Goal: Information Seeking & Learning: Learn about a topic

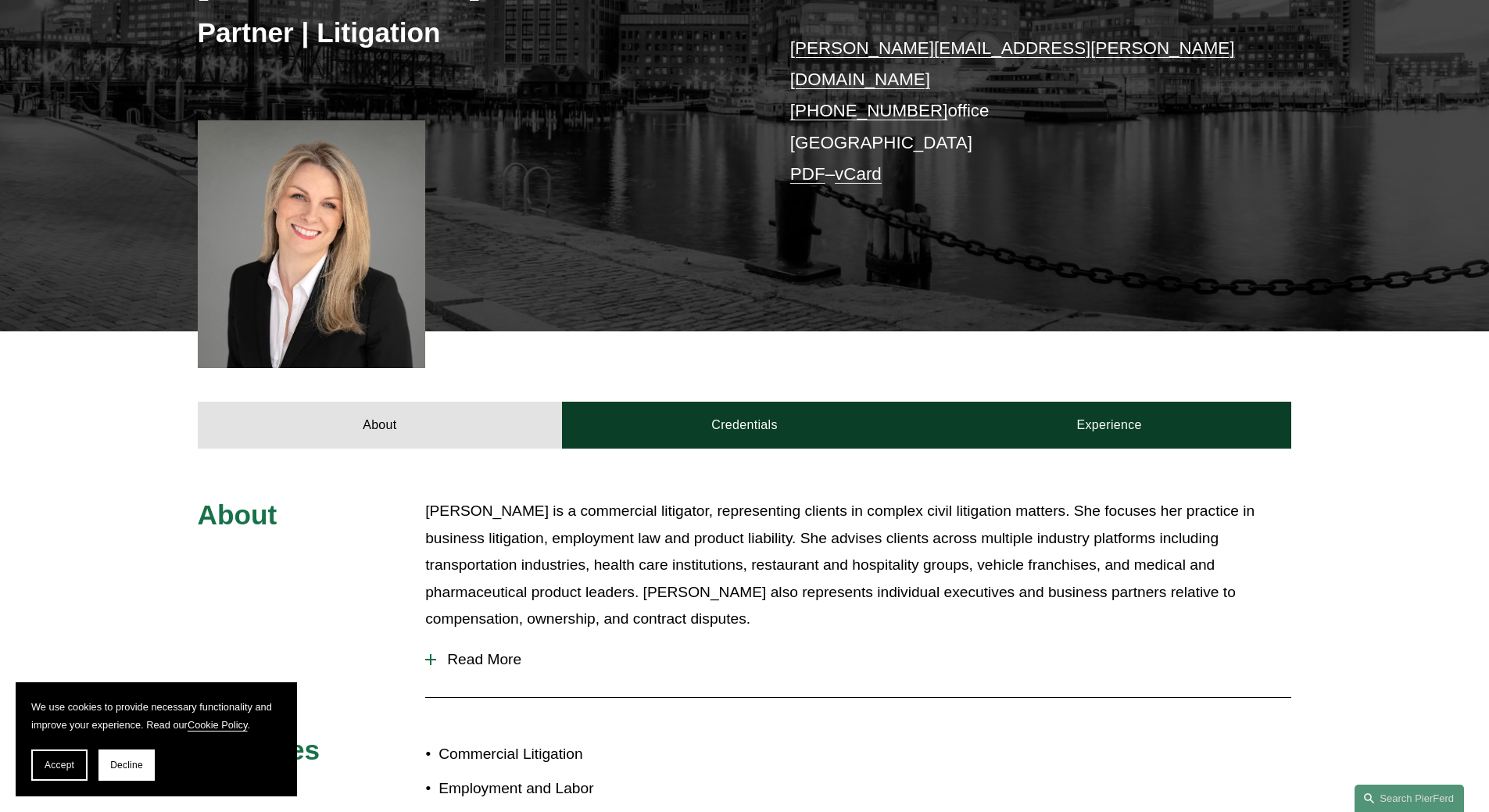
scroll to position [625, 0]
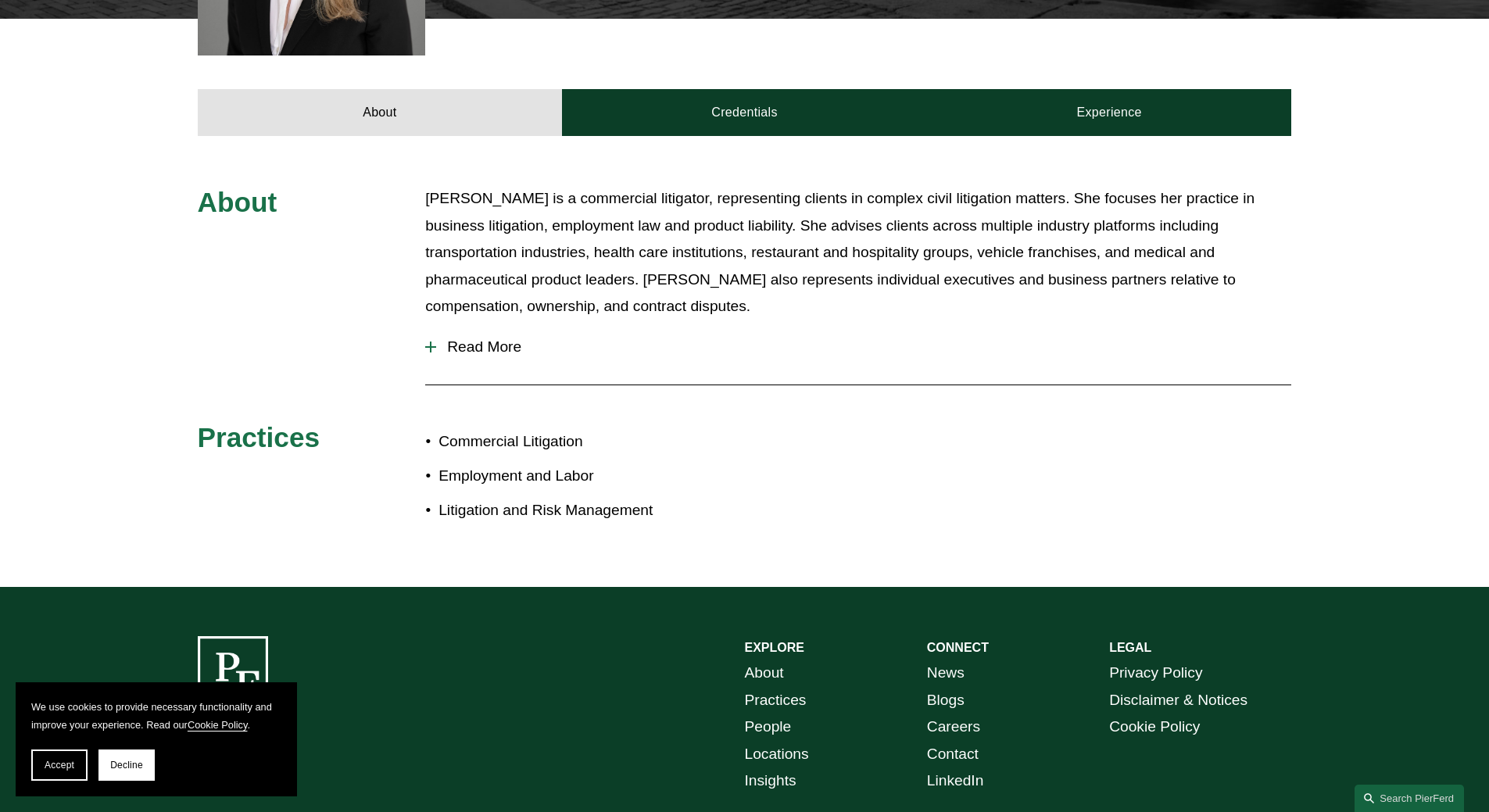
click at [494, 338] on span "Read More" at bounding box center [863, 347] width 855 height 18
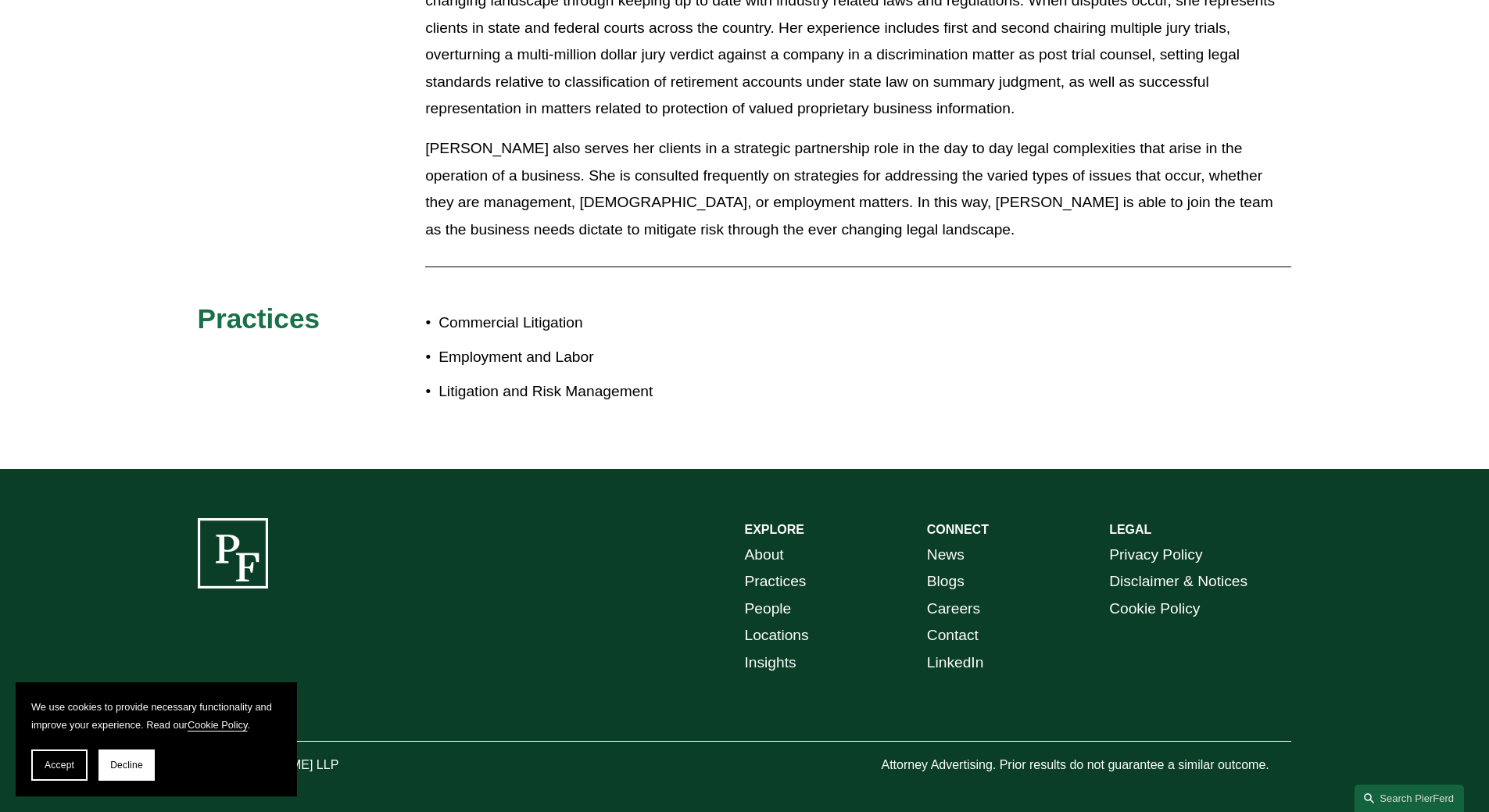
scroll to position [484, 0]
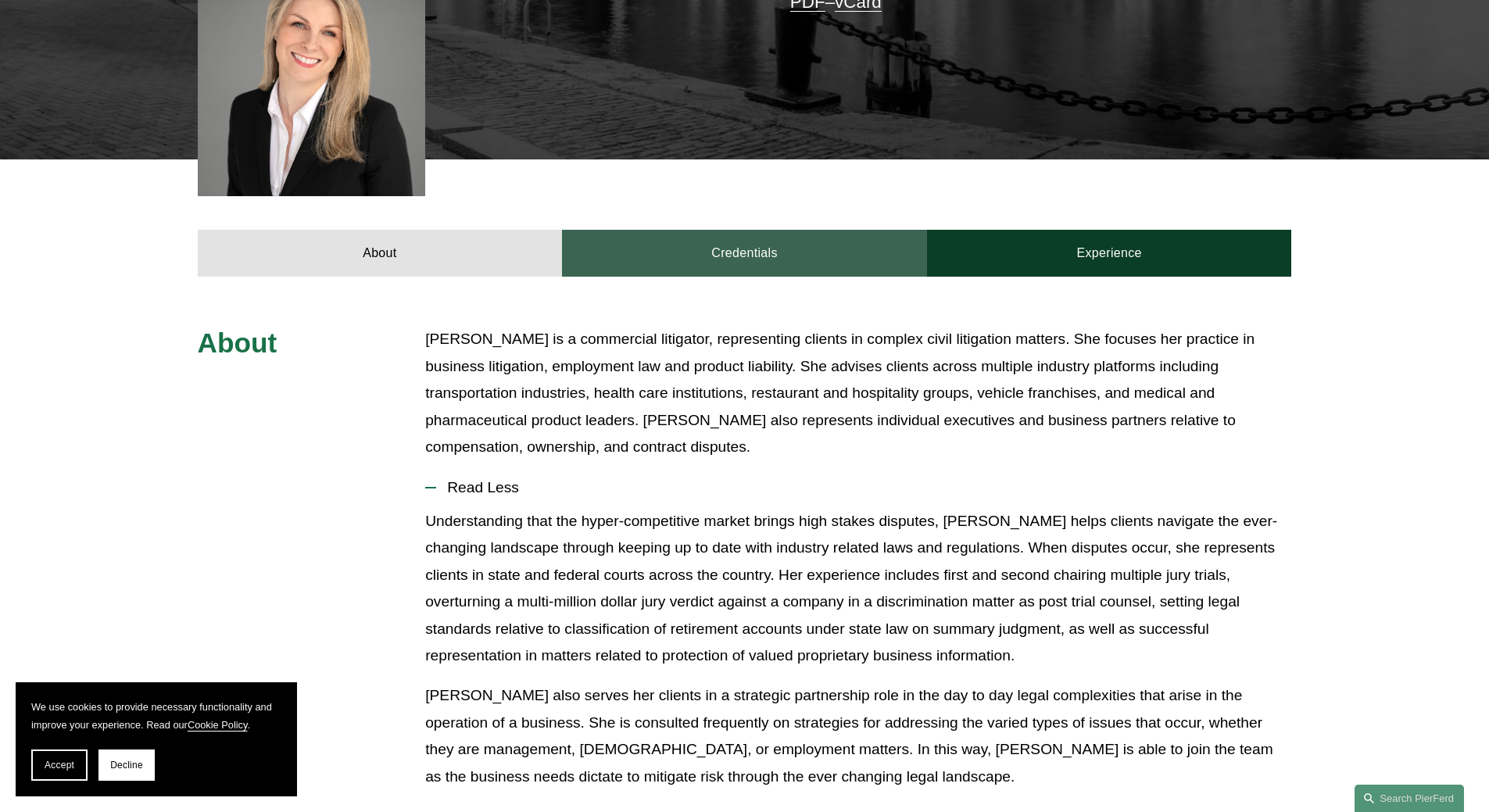
click at [716, 242] on link "Credentials" at bounding box center [744, 252] width 365 height 47
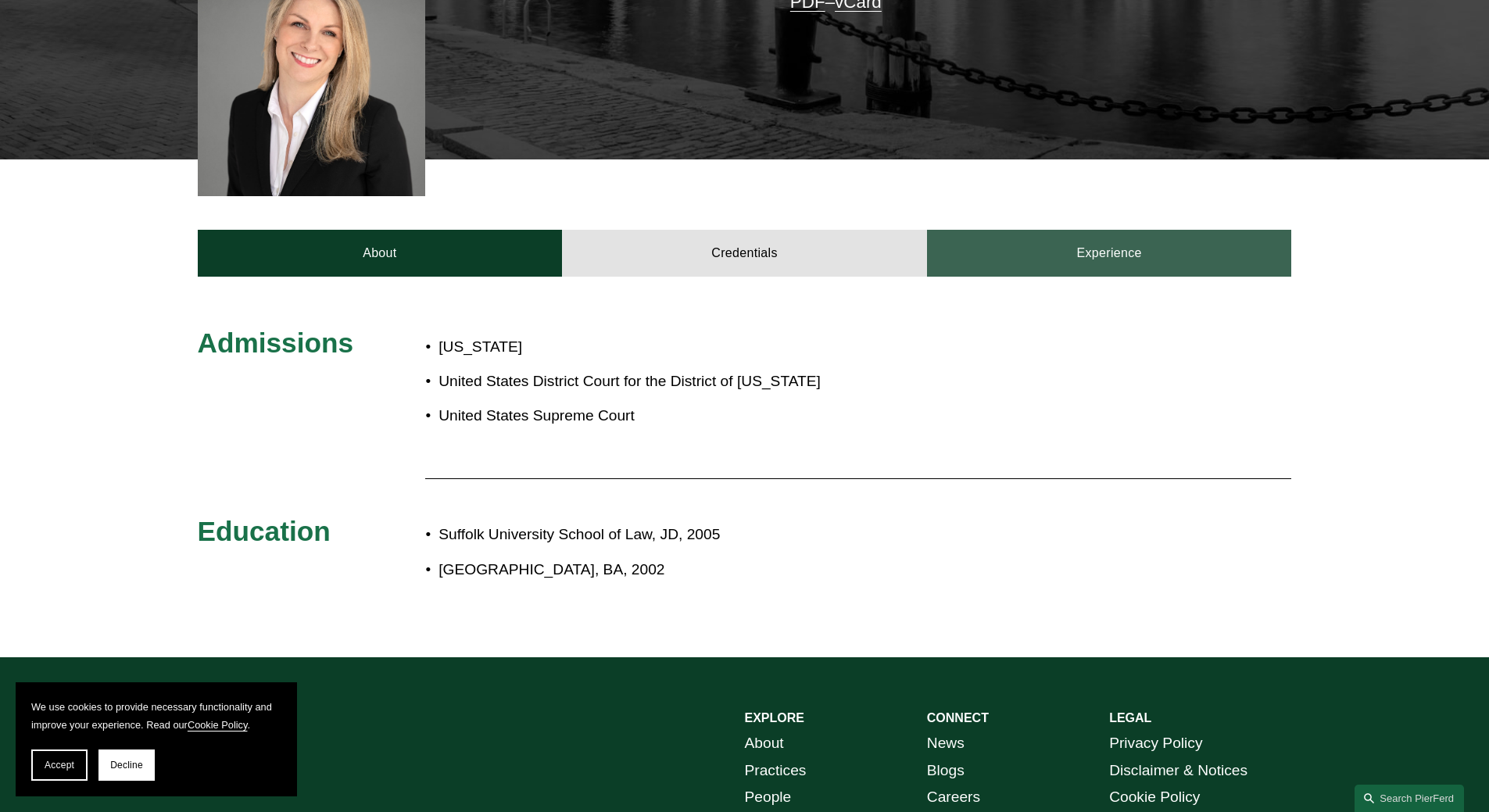
click at [1110, 230] on link "Experience" at bounding box center [1108, 252] width 365 height 47
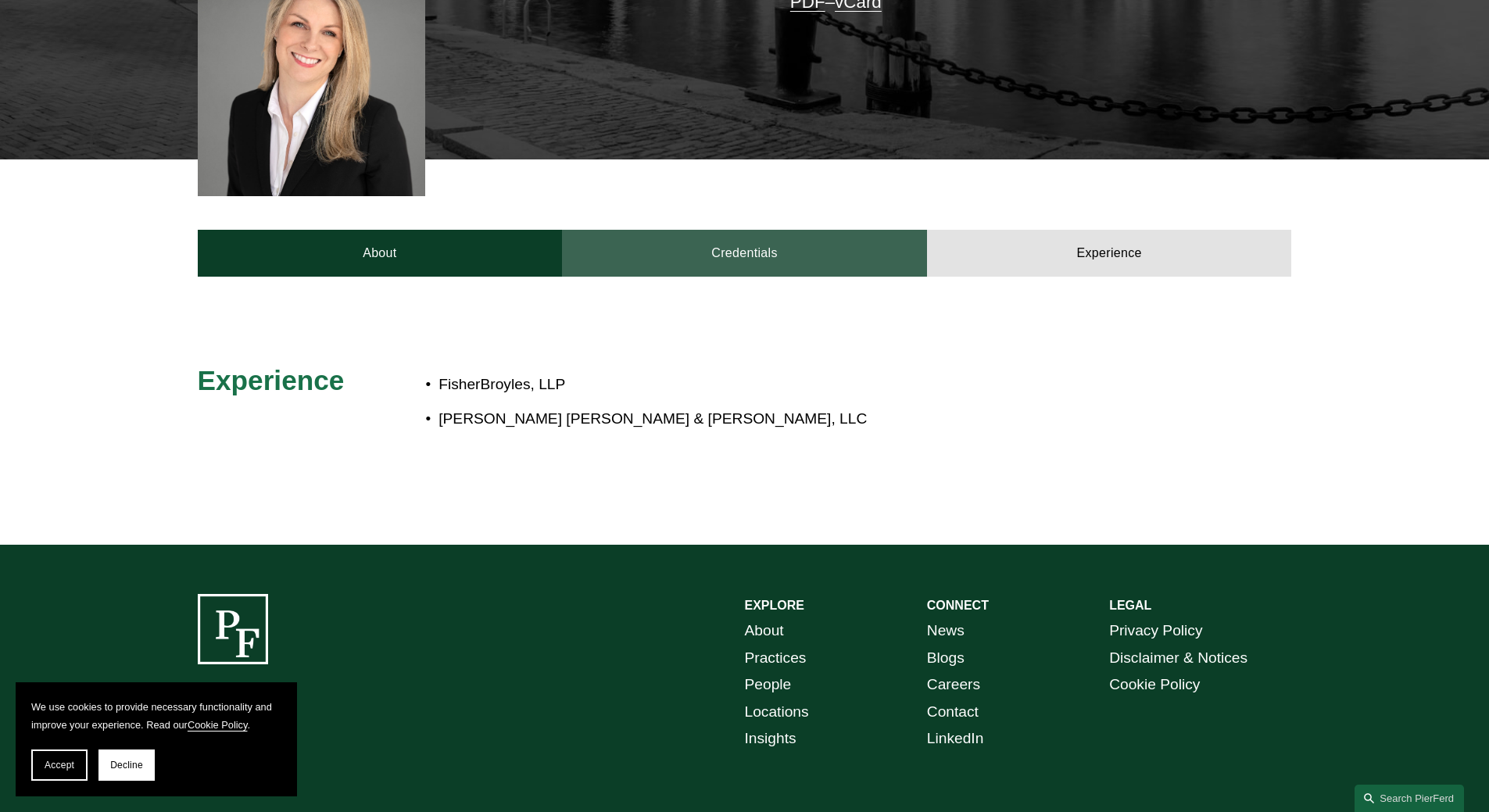
click at [687, 229] on link "Credentials" at bounding box center [744, 252] width 365 height 47
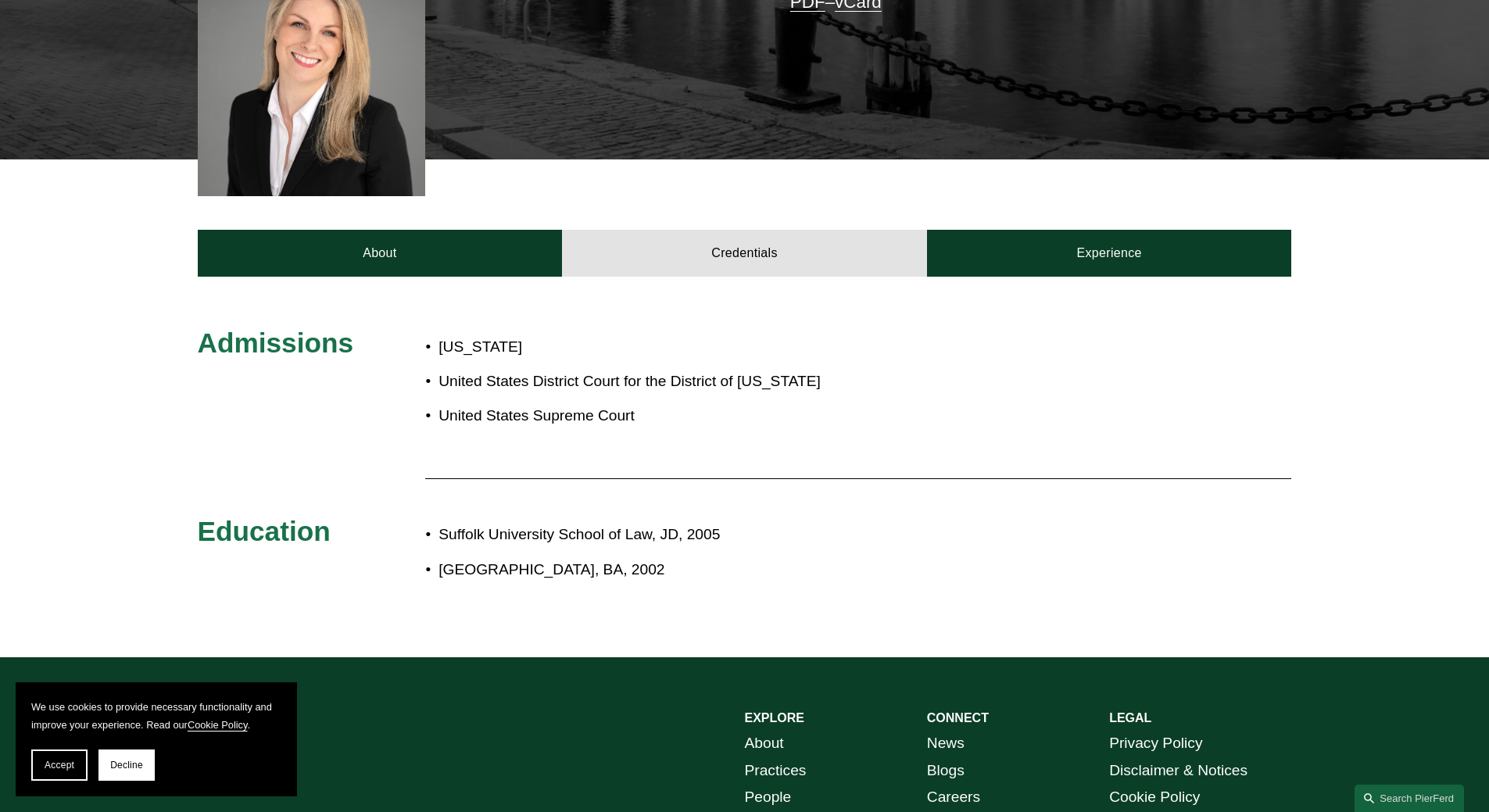
click at [435, 277] on div "Admissions Massachusetts United States District Court for the District of Massa…" at bounding box center [744, 467] width 1489 height 381
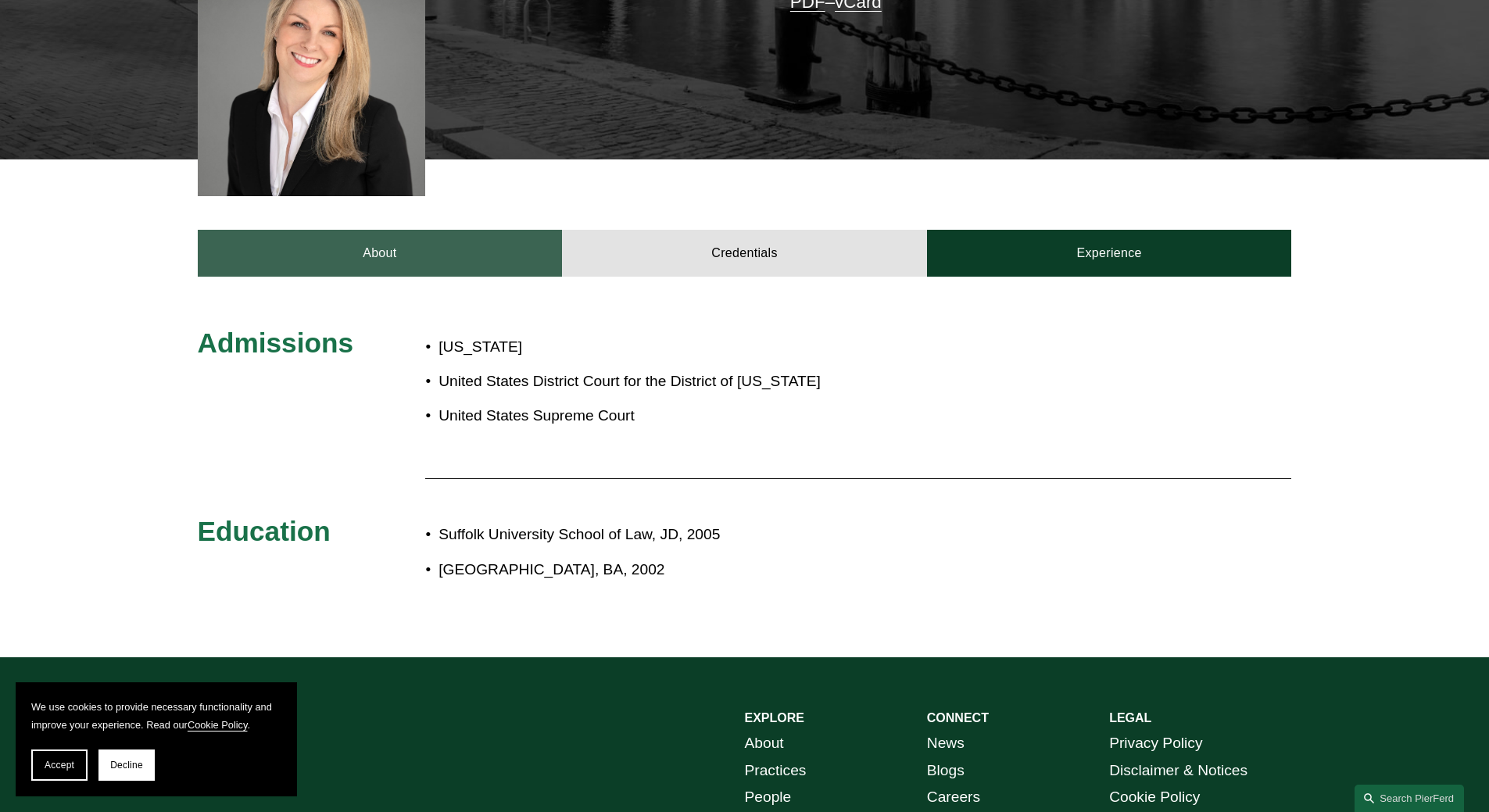
click at [426, 240] on link "About" at bounding box center [380, 252] width 365 height 47
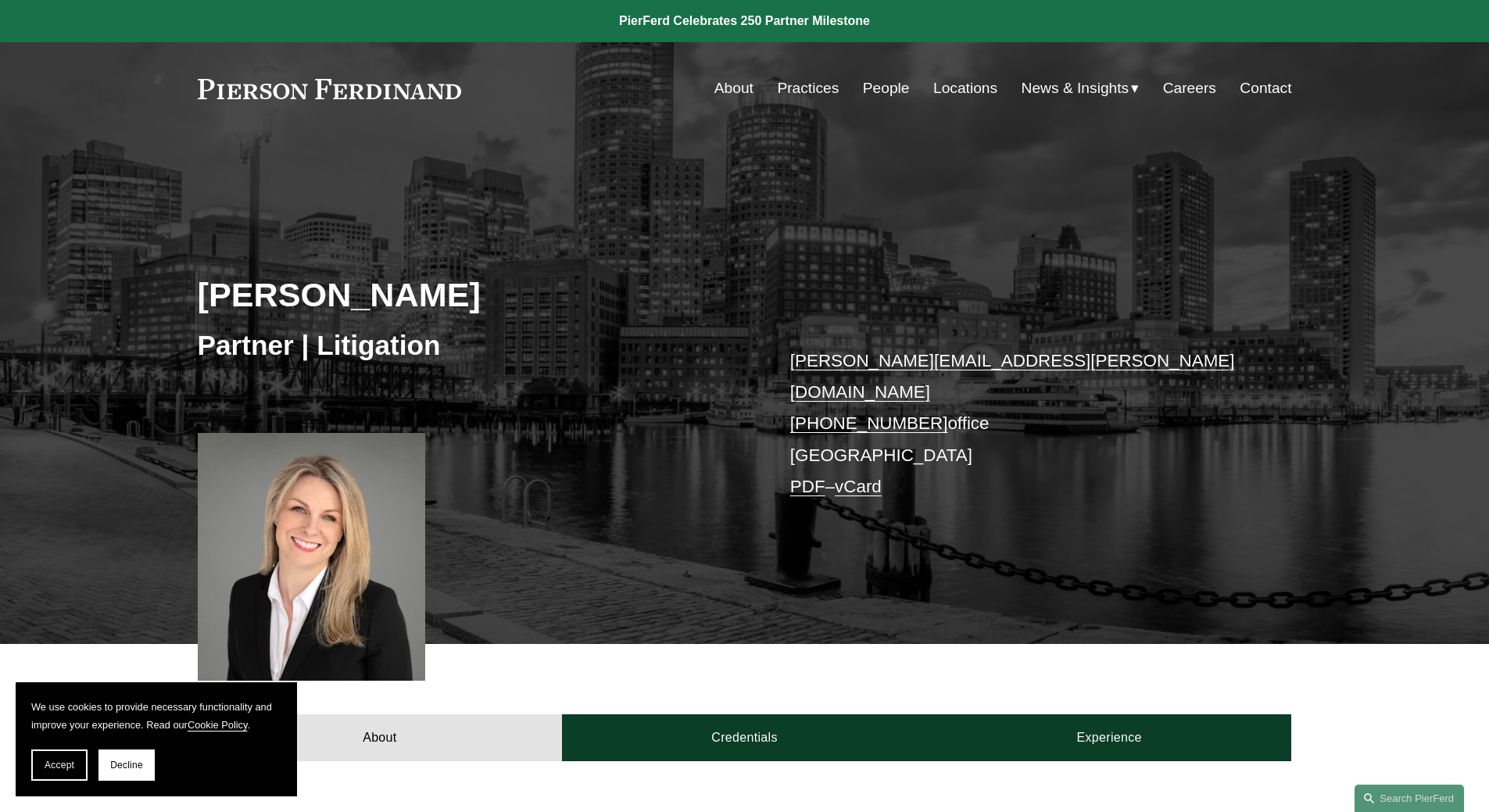
scroll to position [313, 0]
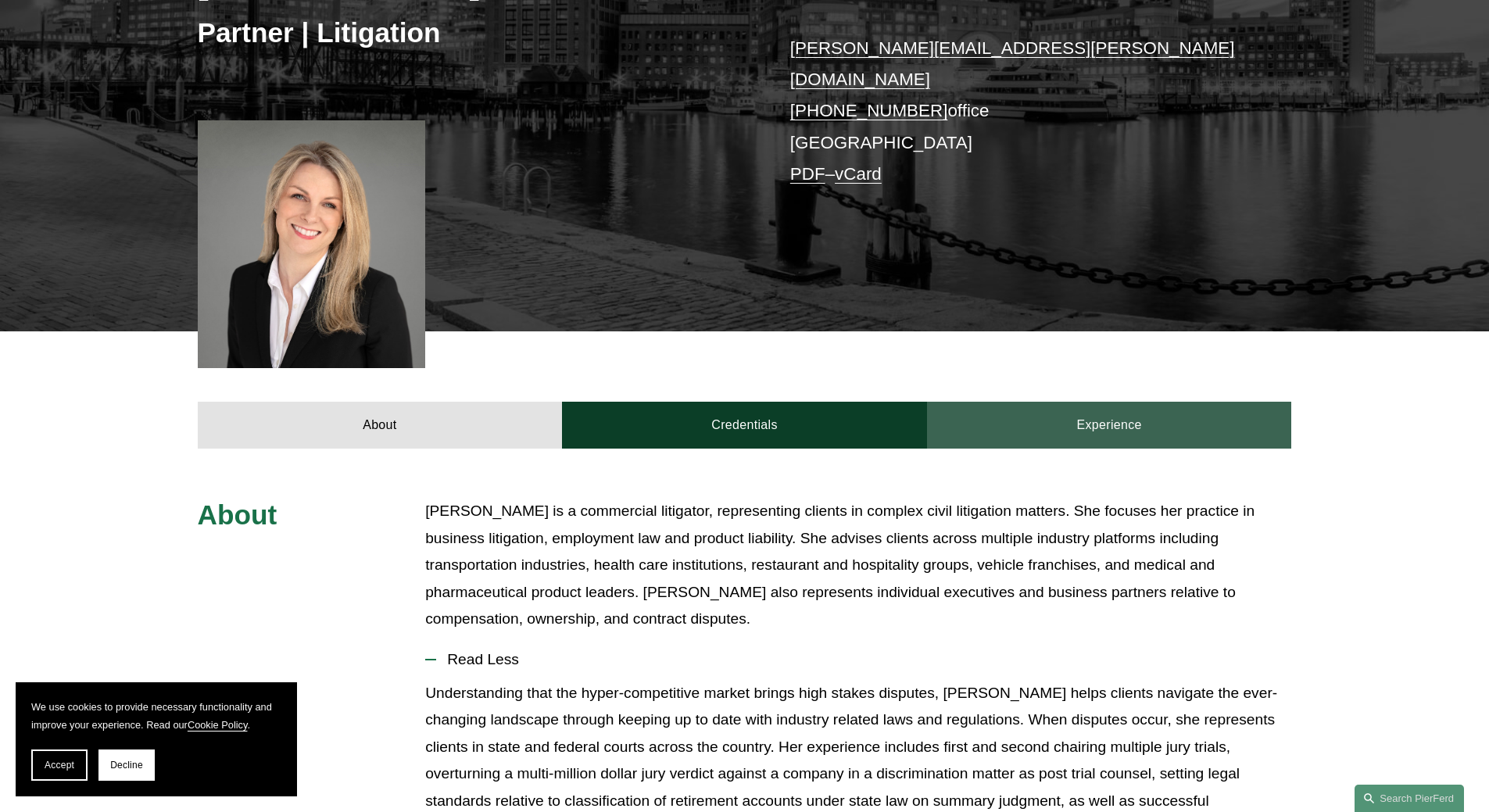
click at [1073, 409] on link "Experience" at bounding box center [1108, 424] width 365 height 47
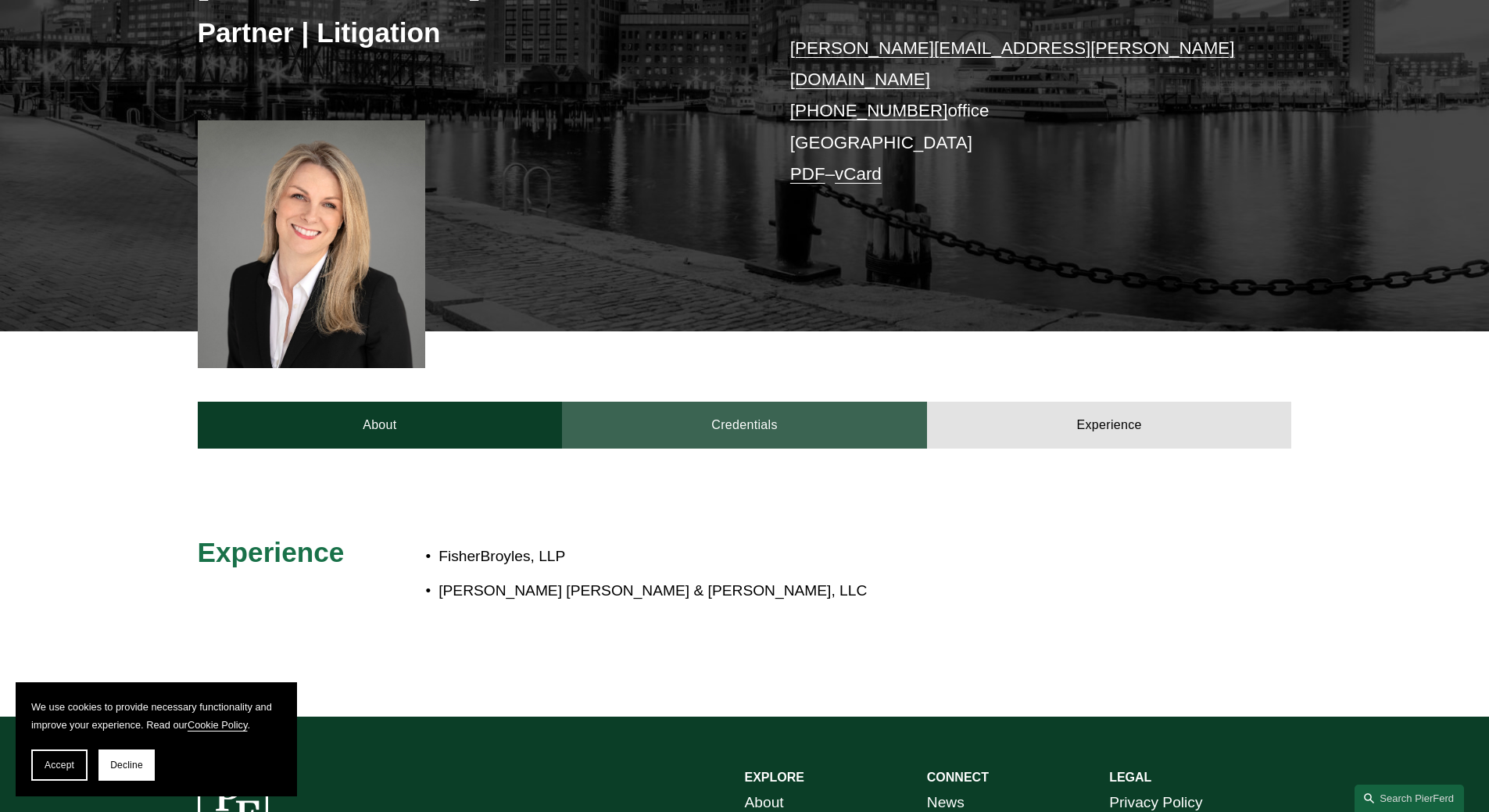
click at [729, 427] on link "Credentials" at bounding box center [744, 424] width 365 height 47
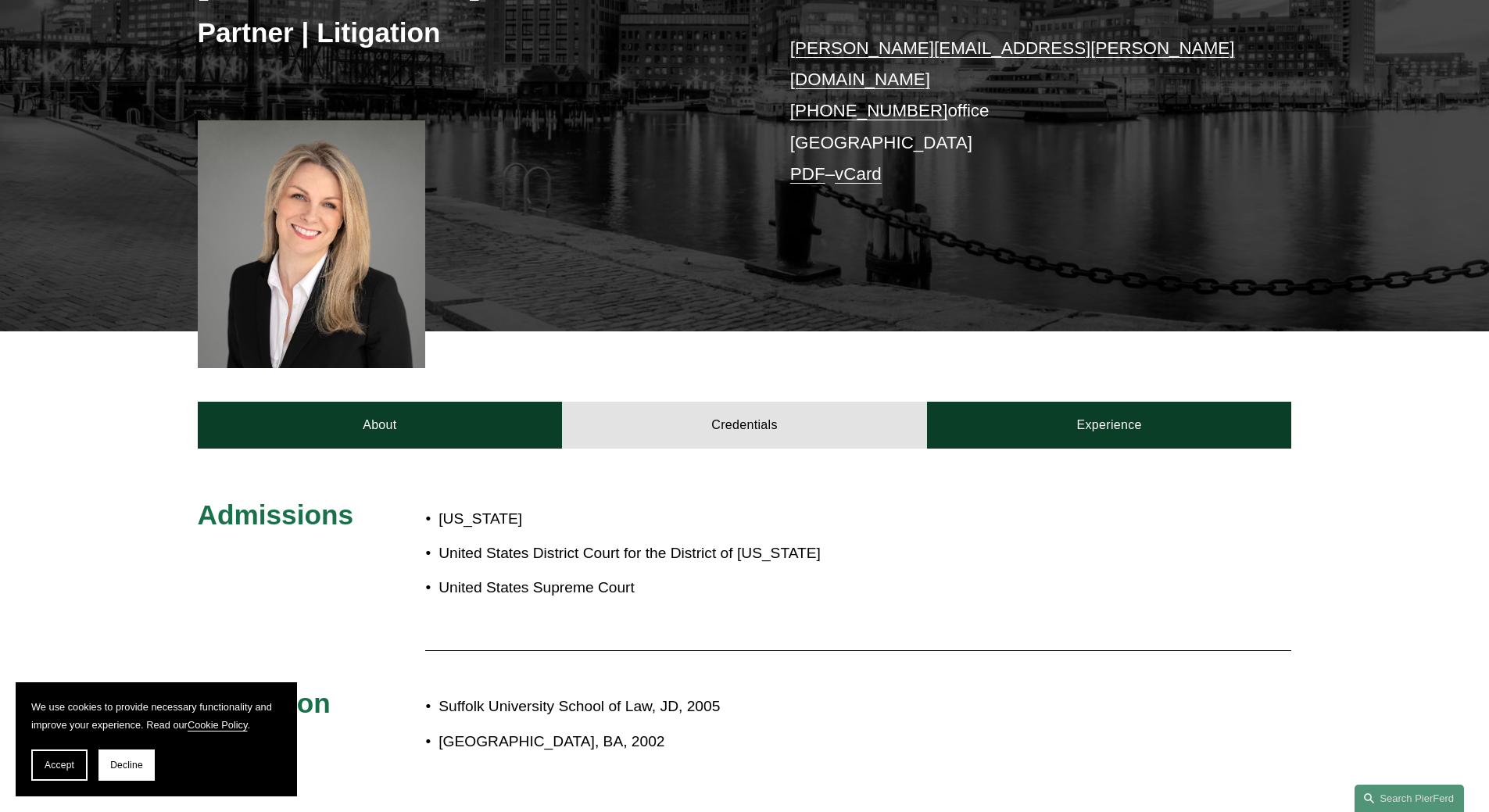
scroll to position [468, 0]
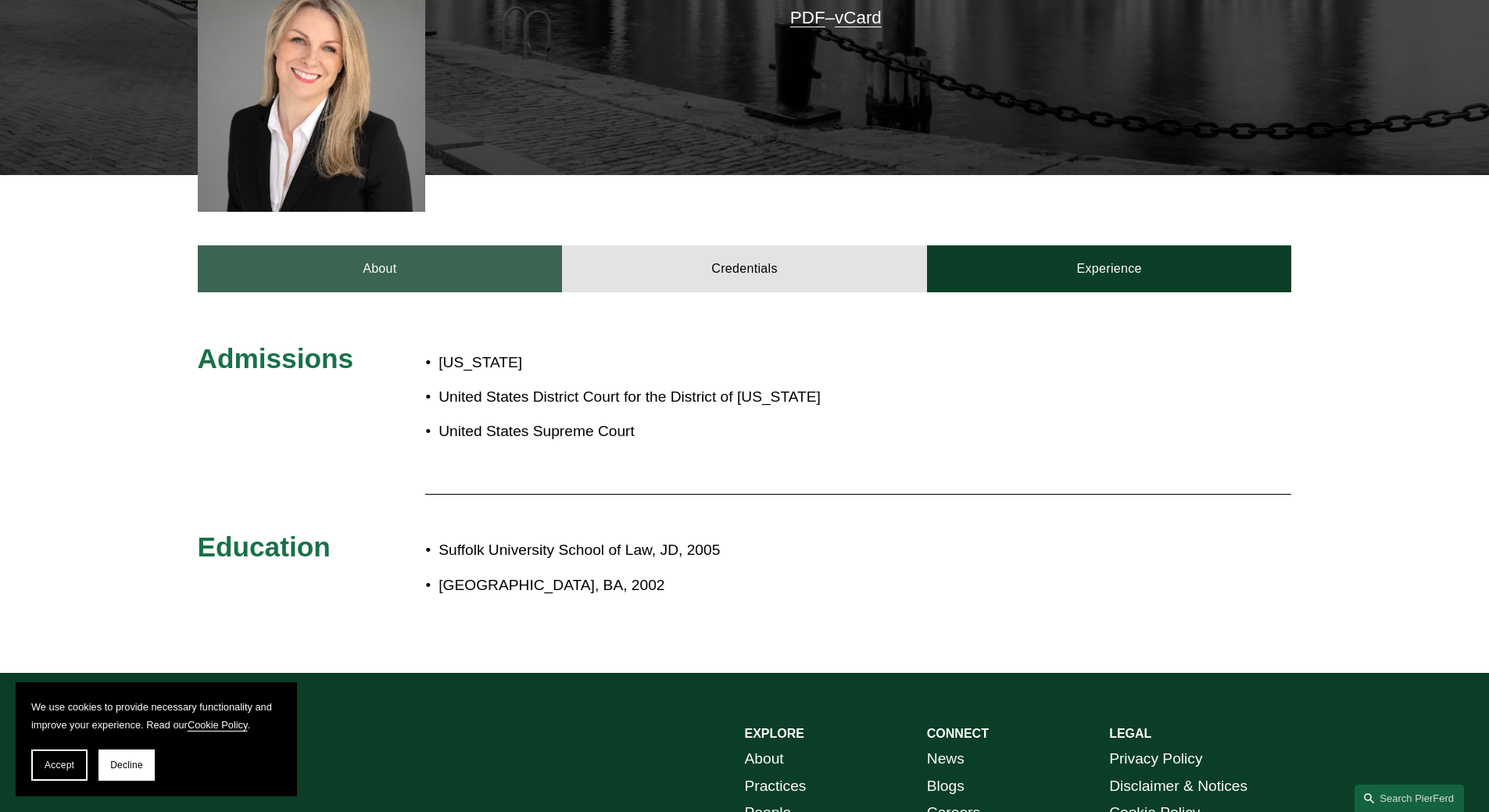
click at [391, 245] on link "About" at bounding box center [380, 268] width 365 height 47
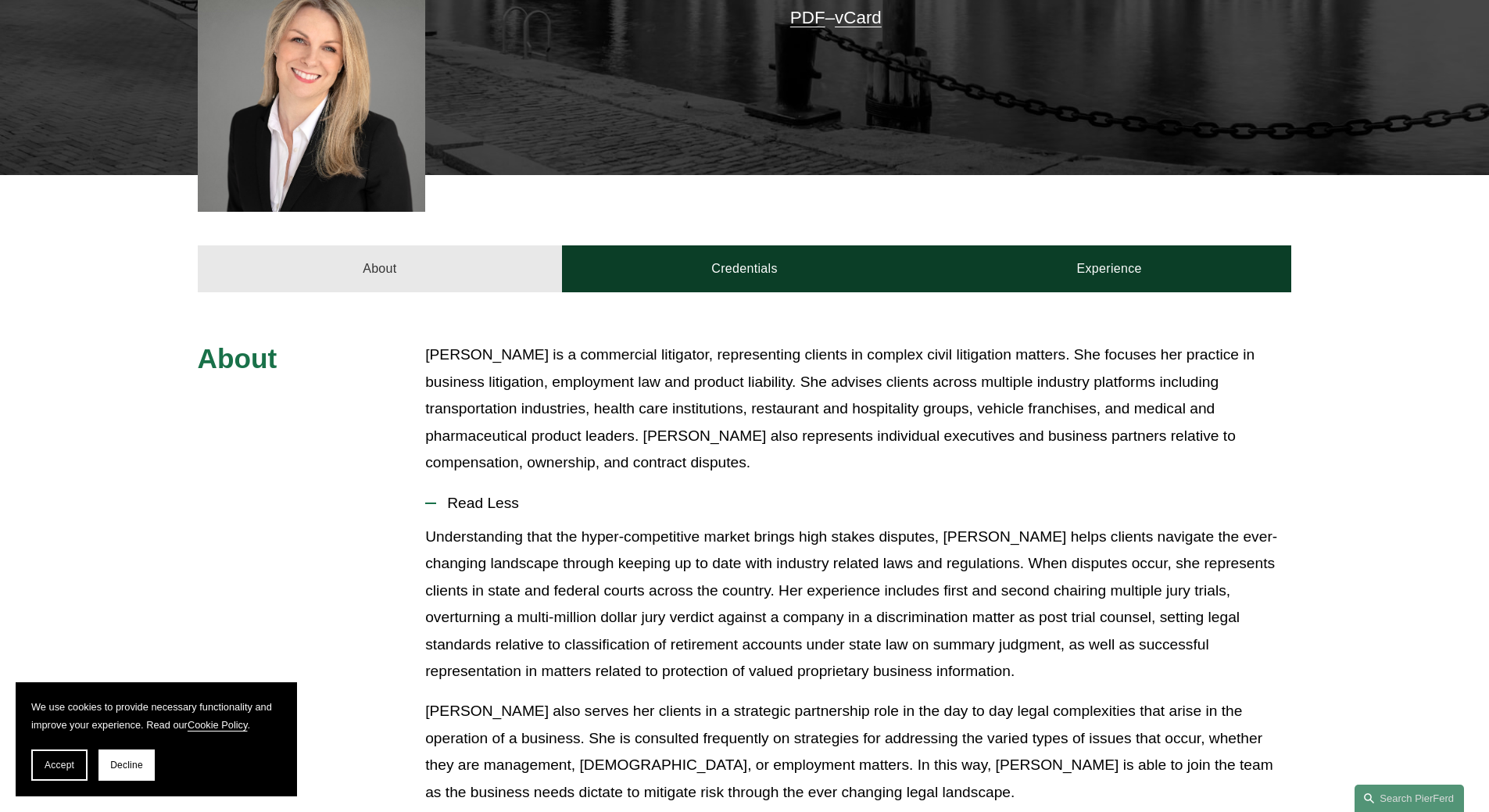
scroll to position [0, 0]
